Goal: Task Accomplishment & Management: Manage account settings

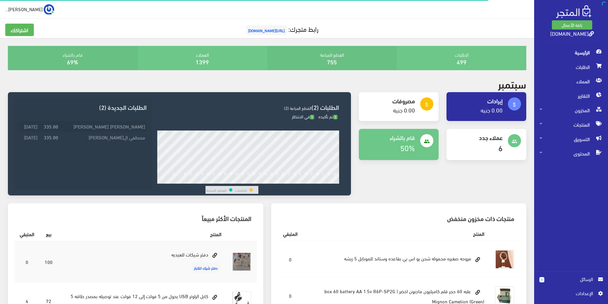
click at [125, 125] on td "[PERSON_NAME] [PERSON_NAME]" at bounding box center [103, 126] width 87 height 11
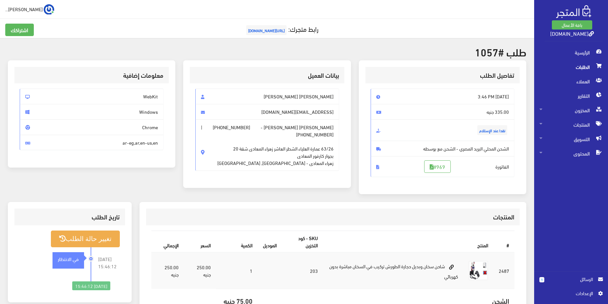
click at [391, 215] on h3 "المنتجات" at bounding box center [332, 217] width 363 height 6
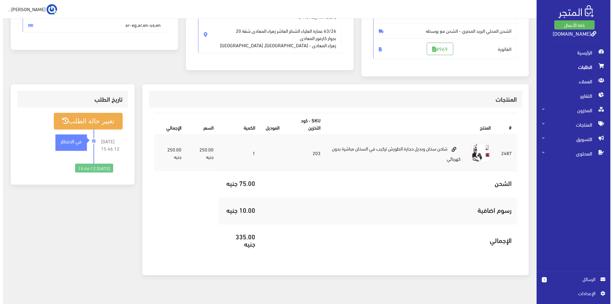
scroll to position [126, 0]
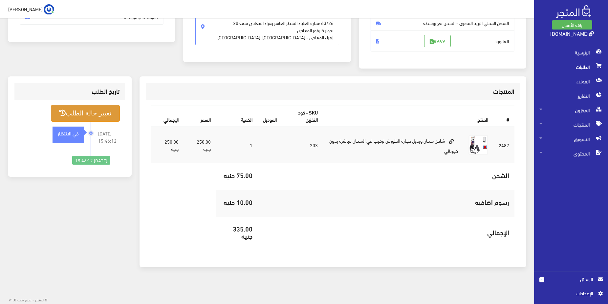
click at [106, 113] on button "تغيير حالة الطلب" at bounding box center [85, 113] width 69 height 17
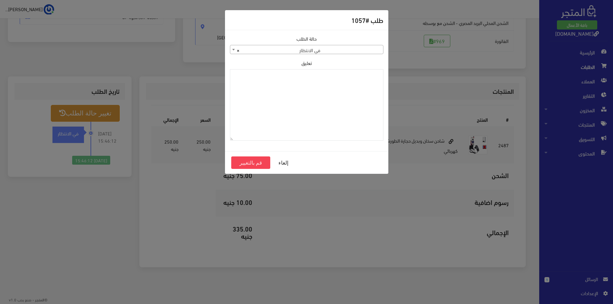
click at [344, 50] on span "× في الانتظار" at bounding box center [306, 49] width 153 height 9
click at [351, 50] on span "× في الانتظار" at bounding box center [306, 49] width 153 height 9
click at [317, 51] on span "× في الانتظار" at bounding box center [306, 49] width 153 height 9
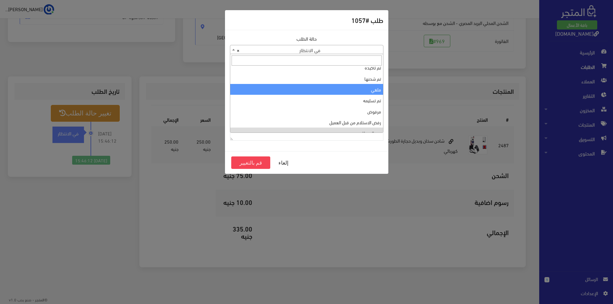
scroll to position [0, 0]
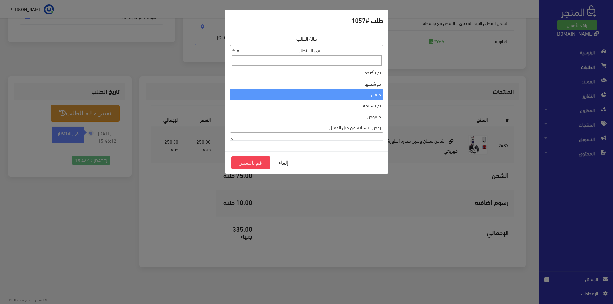
select select "3"
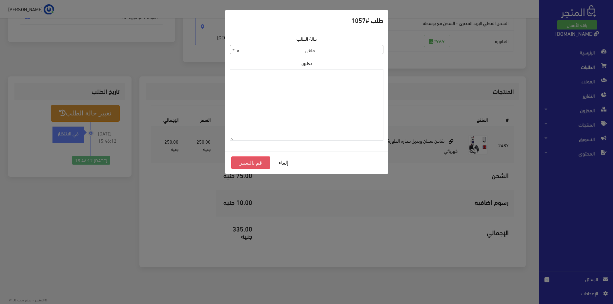
click at [244, 164] on button "قم بالتغيير" at bounding box center [250, 163] width 39 height 12
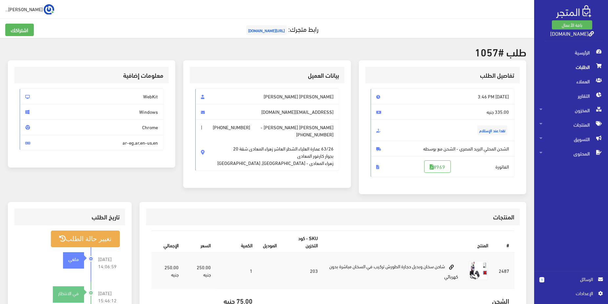
click at [579, 65] on span "الطلبات" at bounding box center [570, 67] width 63 height 14
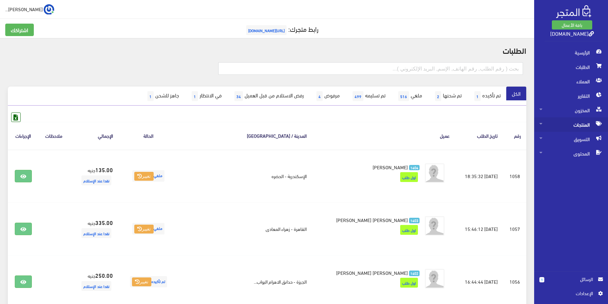
click at [572, 125] on span "المنتجات" at bounding box center [570, 124] width 63 height 14
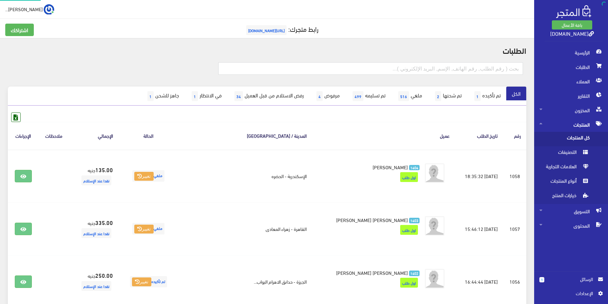
click at [584, 137] on span "كل المنتجات" at bounding box center [564, 139] width 50 height 14
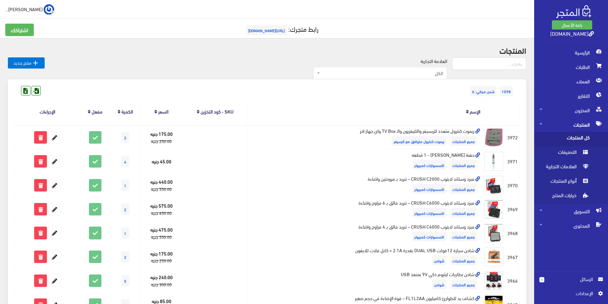
click at [435, 76] on span "الكل" at bounding box center [381, 73] width 121 height 7
type input "h"
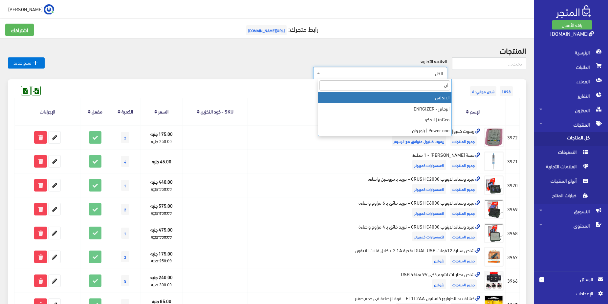
type input "ا"
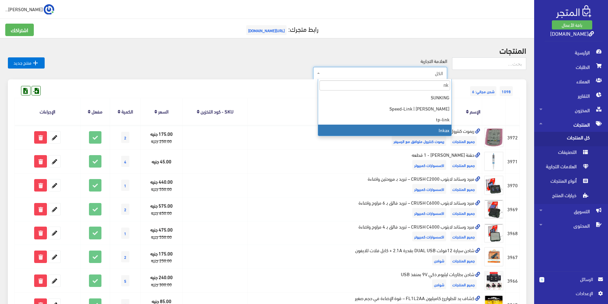
type input "nk"
select select "https://account.almatjar.store/products?brand=44"
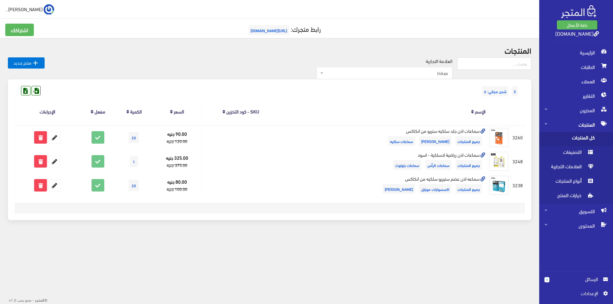
click at [264, 21] on div " محمد السيد عبدا... اشتراكي تسجيل الخروج" at bounding box center [269, 128] width 539 height 257
drag, startPoint x: 234, startPoint y: 88, endPoint x: 211, endPoint y: 119, distance: 38.7
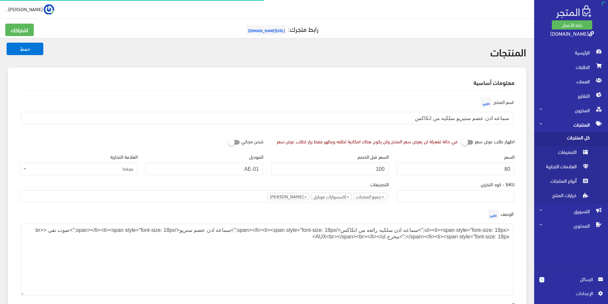
select select
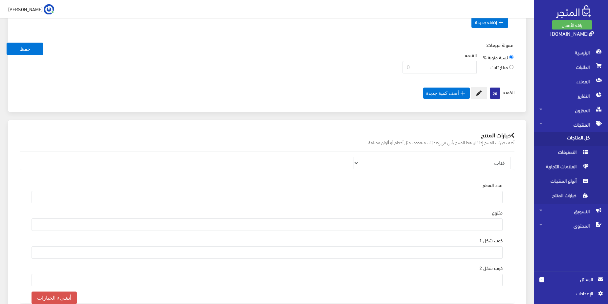
scroll to position [489, 0]
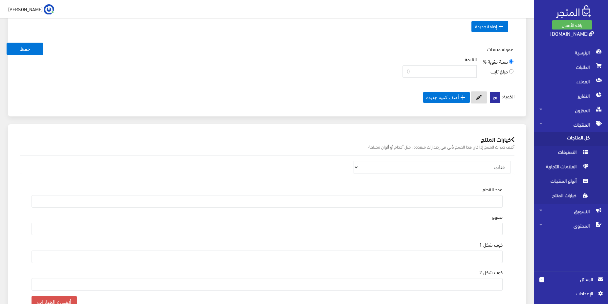
click at [477, 100] on icon at bounding box center [478, 97] width 5 height 5
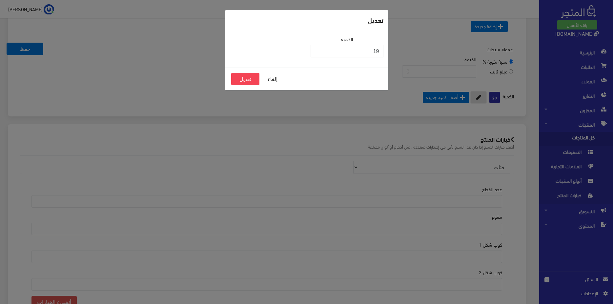
click at [317, 53] on input "19" at bounding box center [347, 51] width 73 height 12
click at [317, 53] on input "18" at bounding box center [347, 51] width 73 height 12
click at [317, 53] on input "17" at bounding box center [347, 51] width 73 height 12
click at [317, 53] on input "16" at bounding box center [347, 51] width 73 height 12
type input "15"
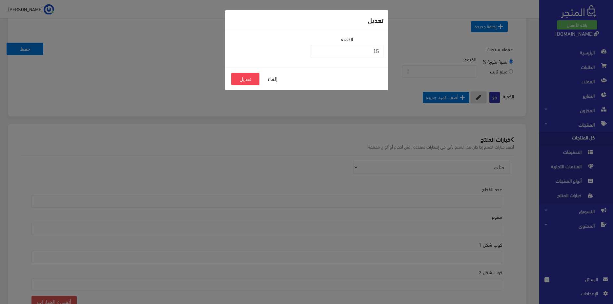
click at [317, 53] on input "15" at bounding box center [347, 51] width 73 height 12
click at [250, 80] on button "تعديل" at bounding box center [245, 79] width 28 height 12
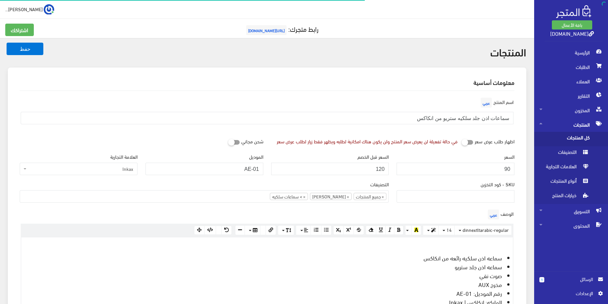
select select
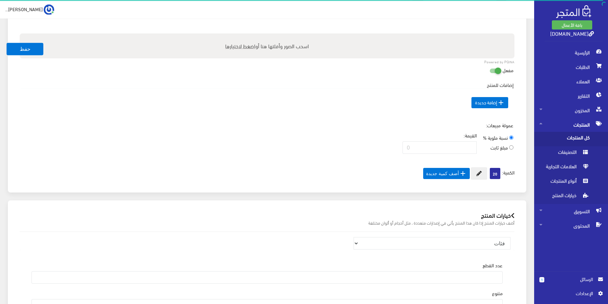
scroll to position [402, 0]
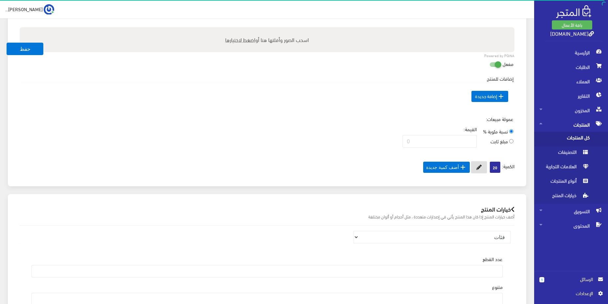
click at [481, 174] on button at bounding box center [479, 167] width 16 height 12
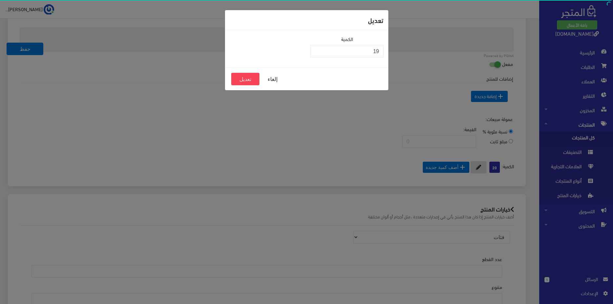
click at [317, 54] on input "19" at bounding box center [347, 51] width 73 height 12
click at [317, 54] on input "18" at bounding box center [347, 51] width 73 height 12
click at [317, 54] on input "17" at bounding box center [347, 51] width 73 height 12
click at [317, 54] on input "16" at bounding box center [347, 51] width 73 height 12
type input "15"
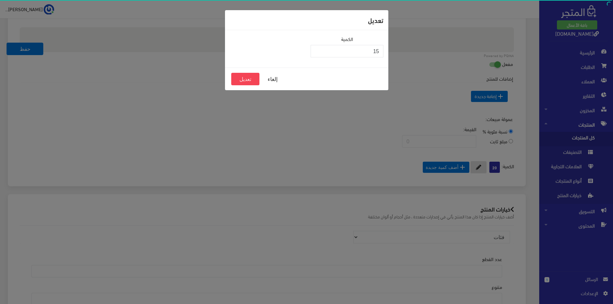
click at [317, 54] on input "15" at bounding box center [347, 51] width 73 height 12
click at [249, 79] on button "تعديل" at bounding box center [245, 79] width 28 height 12
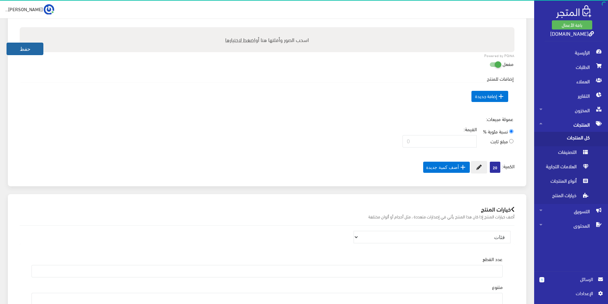
click at [16, 52] on button "حفظ" at bounding box center [25, 49] width 37 height 12
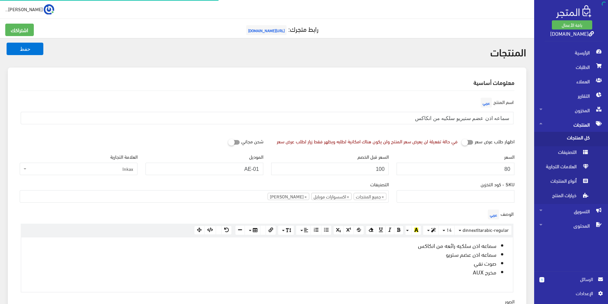
select select
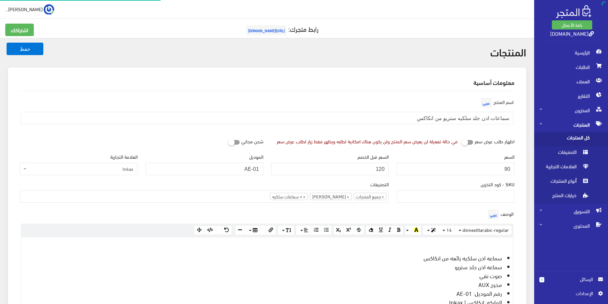
select select
